Goal: Obtain resource: Download file/media

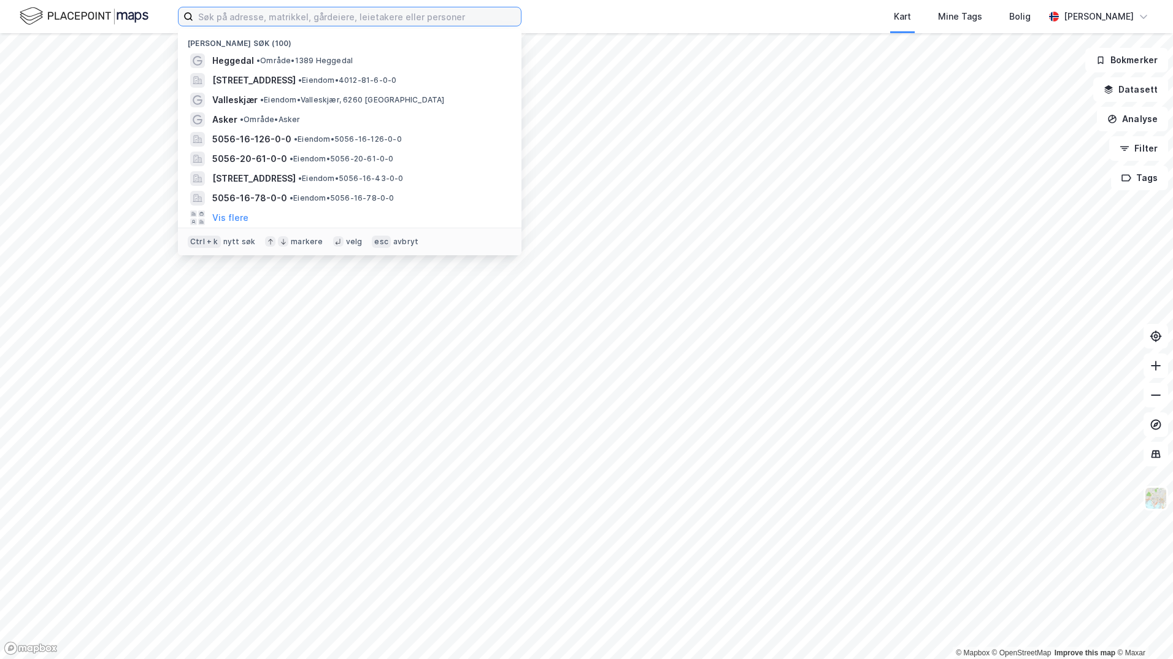
click at [290, 14] on input at bounding box center [357, 16] width 328 height 18
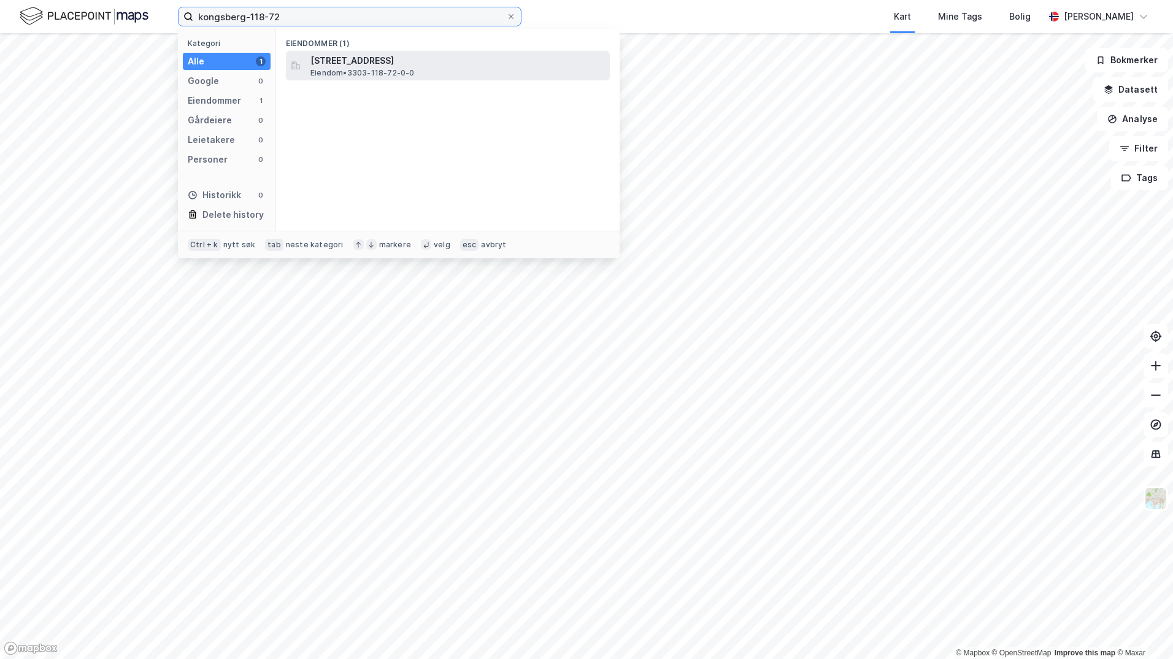
type input "kongsberg-118-72"
click at [372, 64] on span "[STREET_ADDRESS]" at bounding box center [458, 60] width 295 height 15
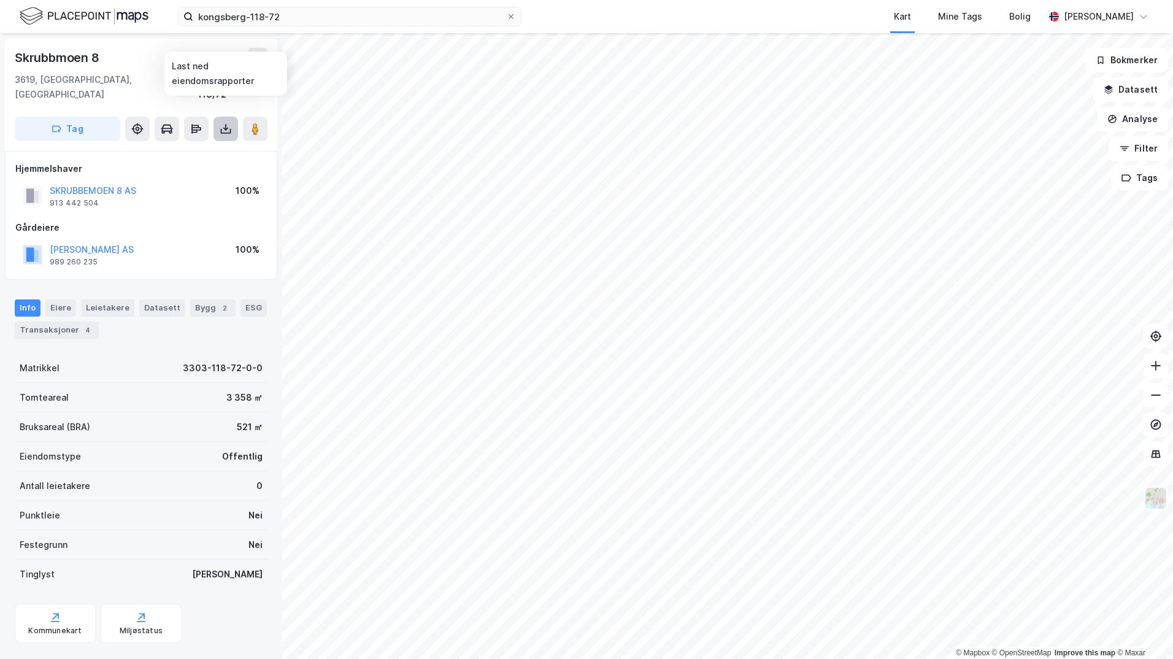
click at [224, 123] on icon at bounding box center [226, 129] width 12 height 12
click at [168, 149] on div "Last ned grunnbok" at bounding box center [164, 154] width 71 height 10
